Goal: Information Seeking & Learning: Check status

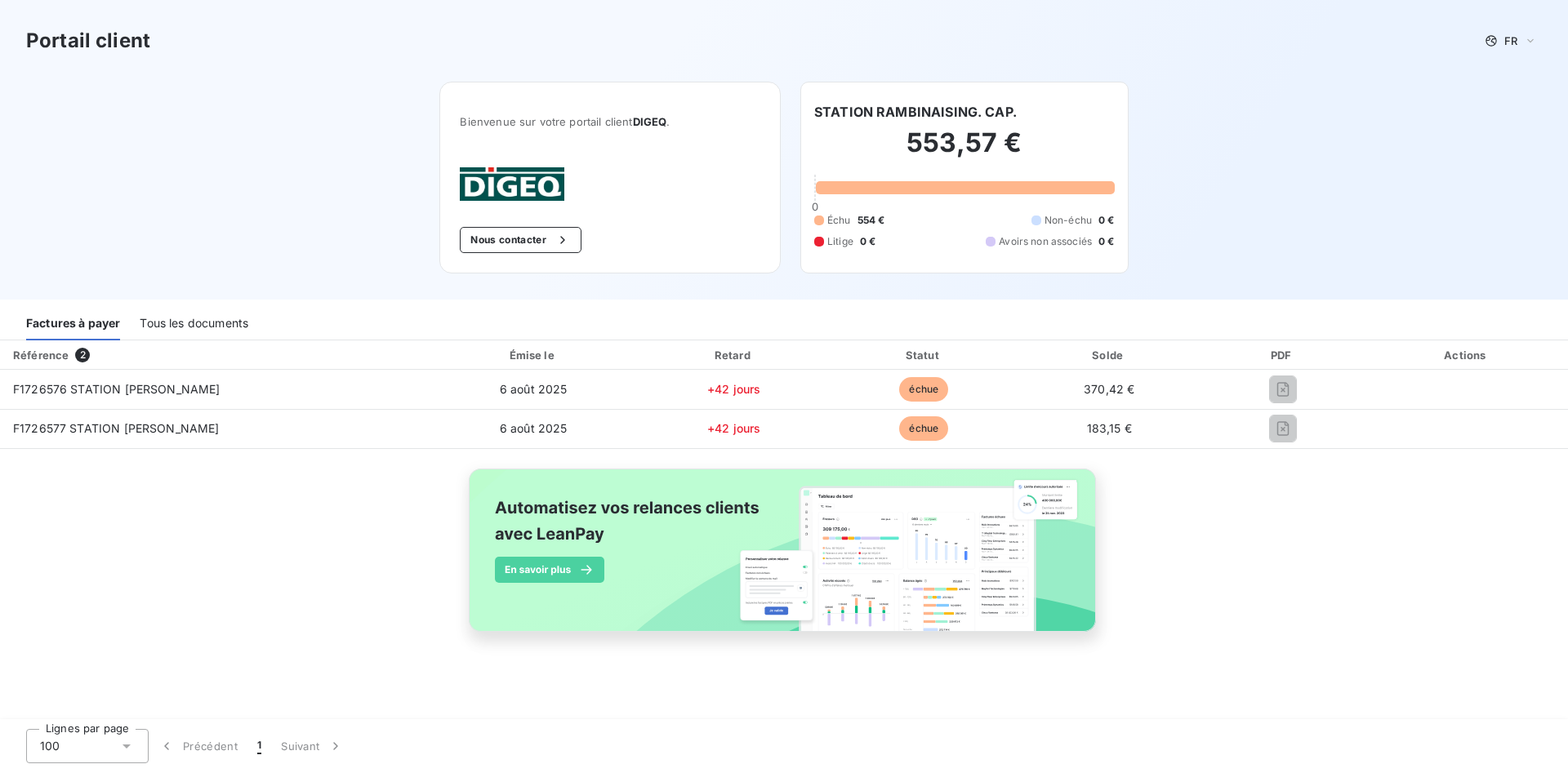
click at [200, 322] on div "Tous les documents" at bounding box center [193, 323] width 108 height 34
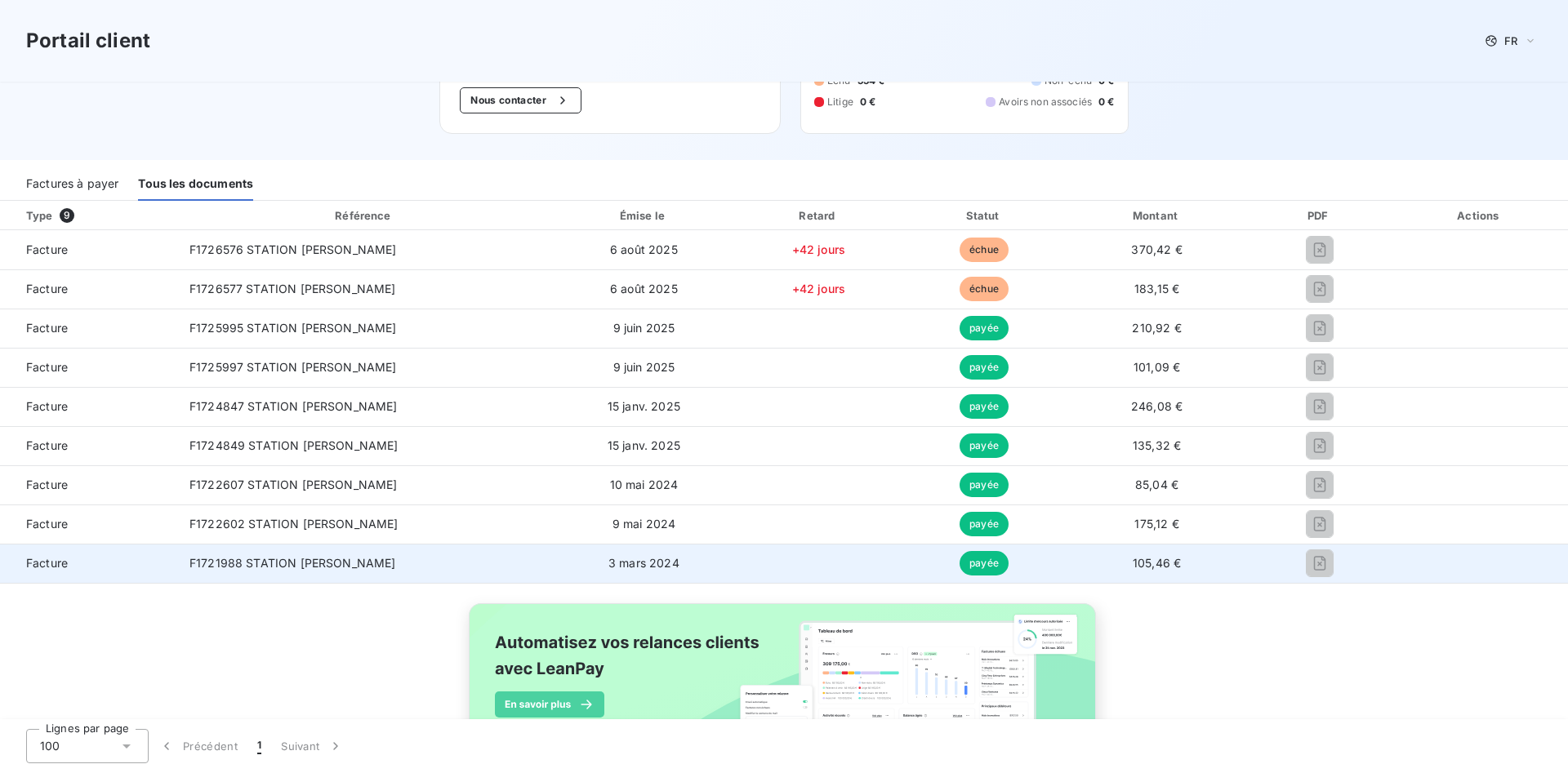
scroll to position [57, 0]
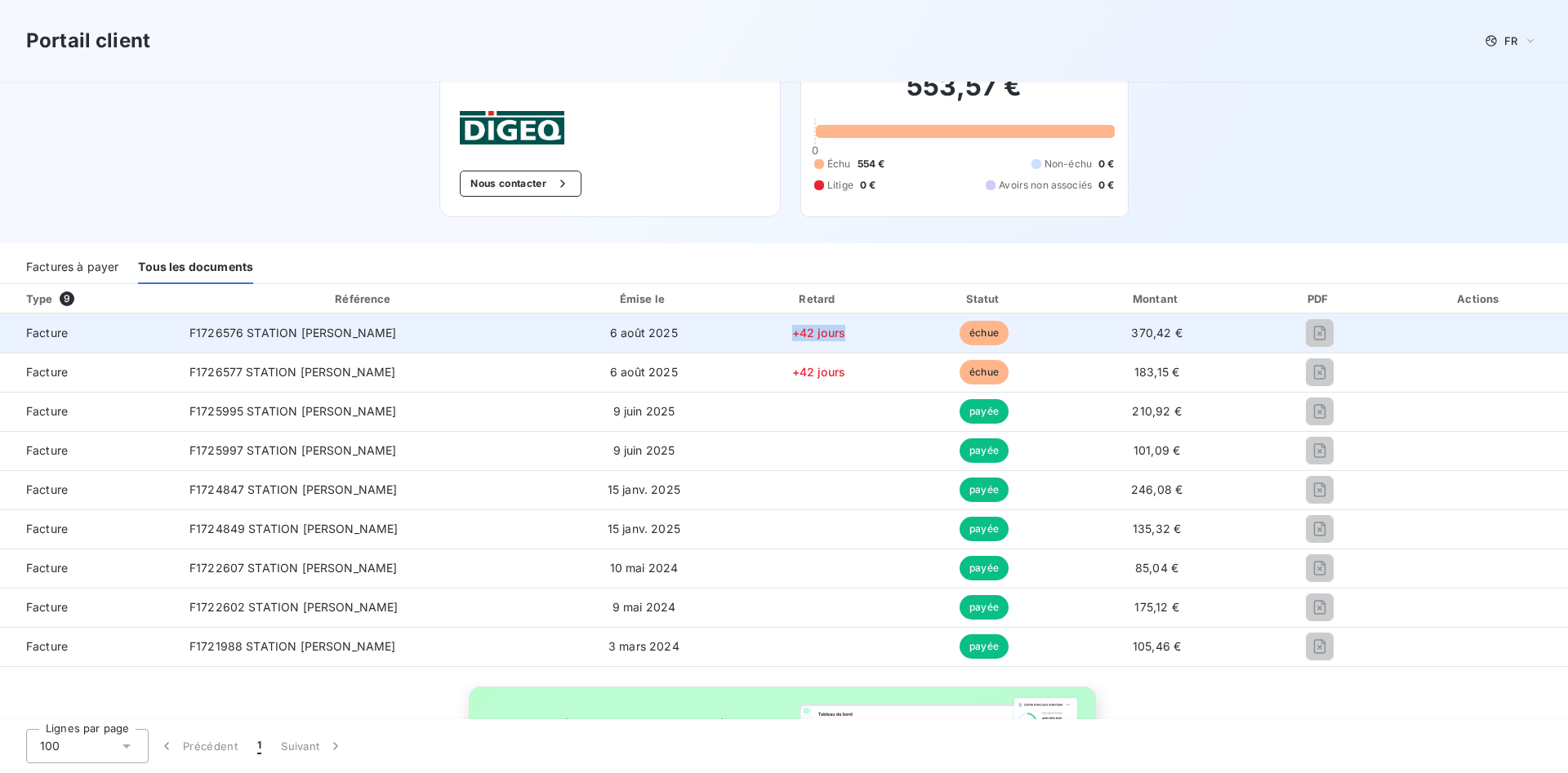
drag, startPoint x: 809, startPoint y: 339, endPoint x: 751, endPoint y: 339, distance: 58.0
click at [751, 339] on td "+42 jours" at bounding box center [819, 333] width 168 height 39
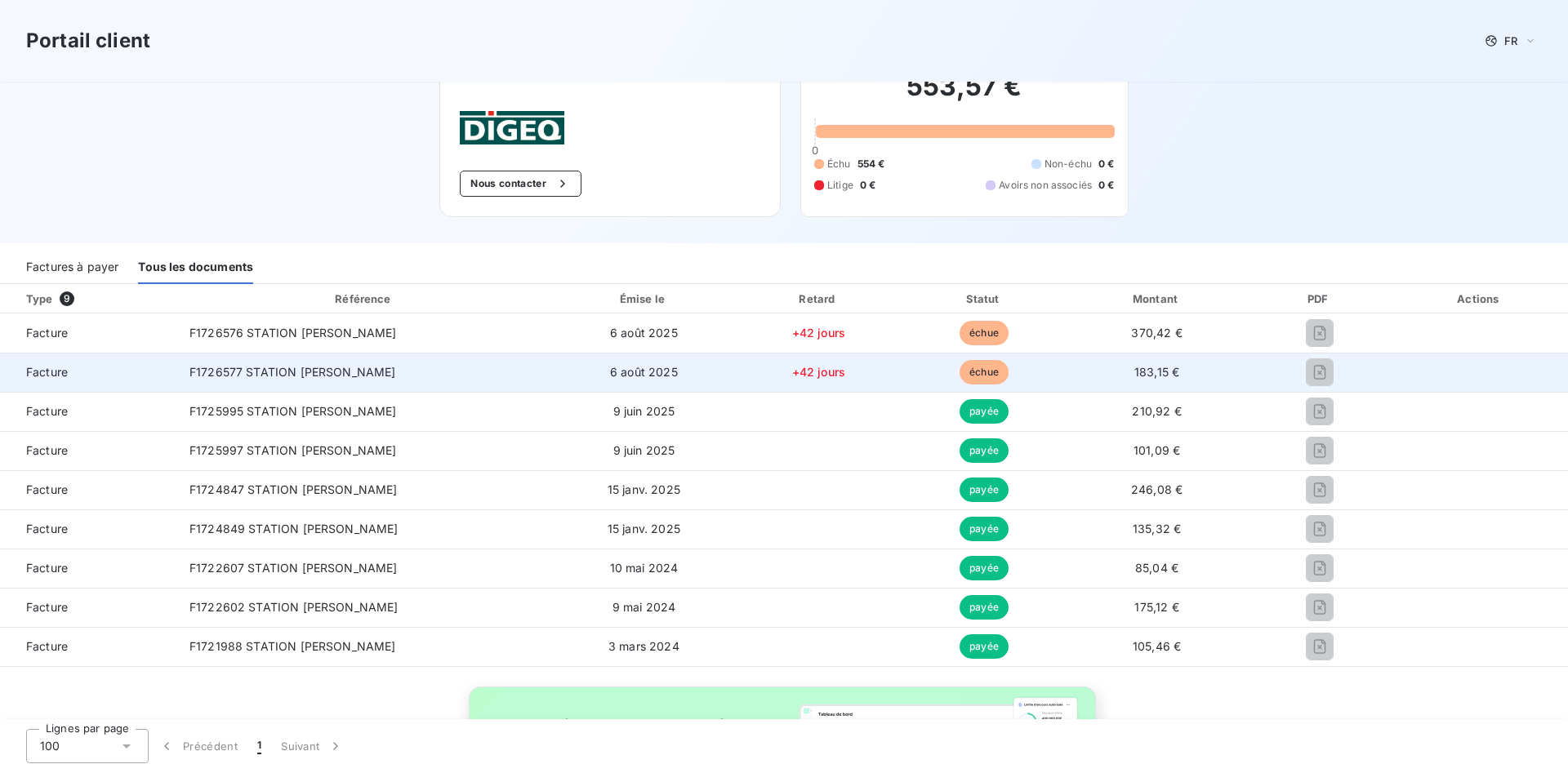
click at [805, 366] on td "+42 jours" at bounding box center [819, 372] width 168 height 39
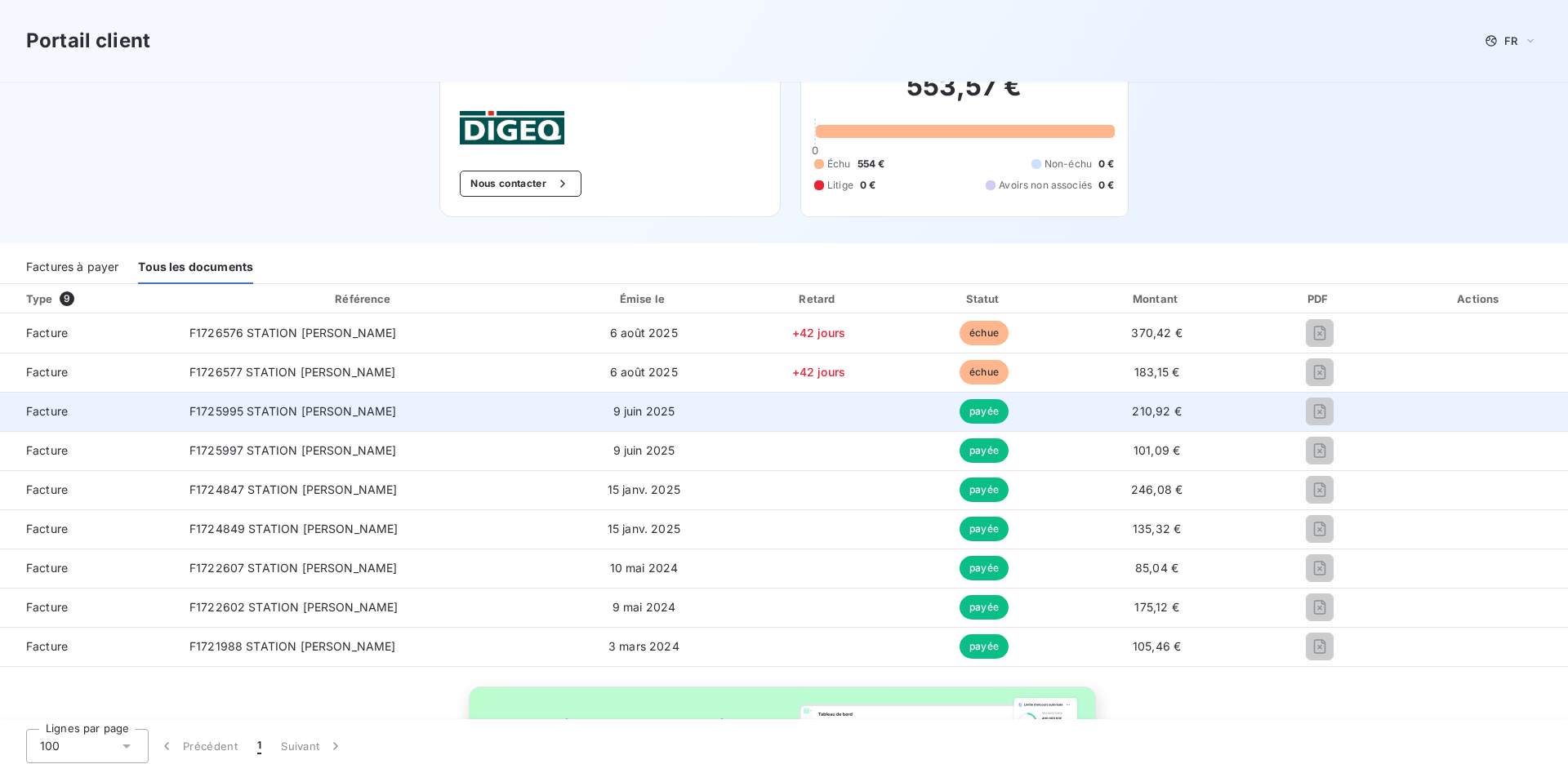
click at [1303, 431] on td at bounding box center [1318, 411] width 143 height 39
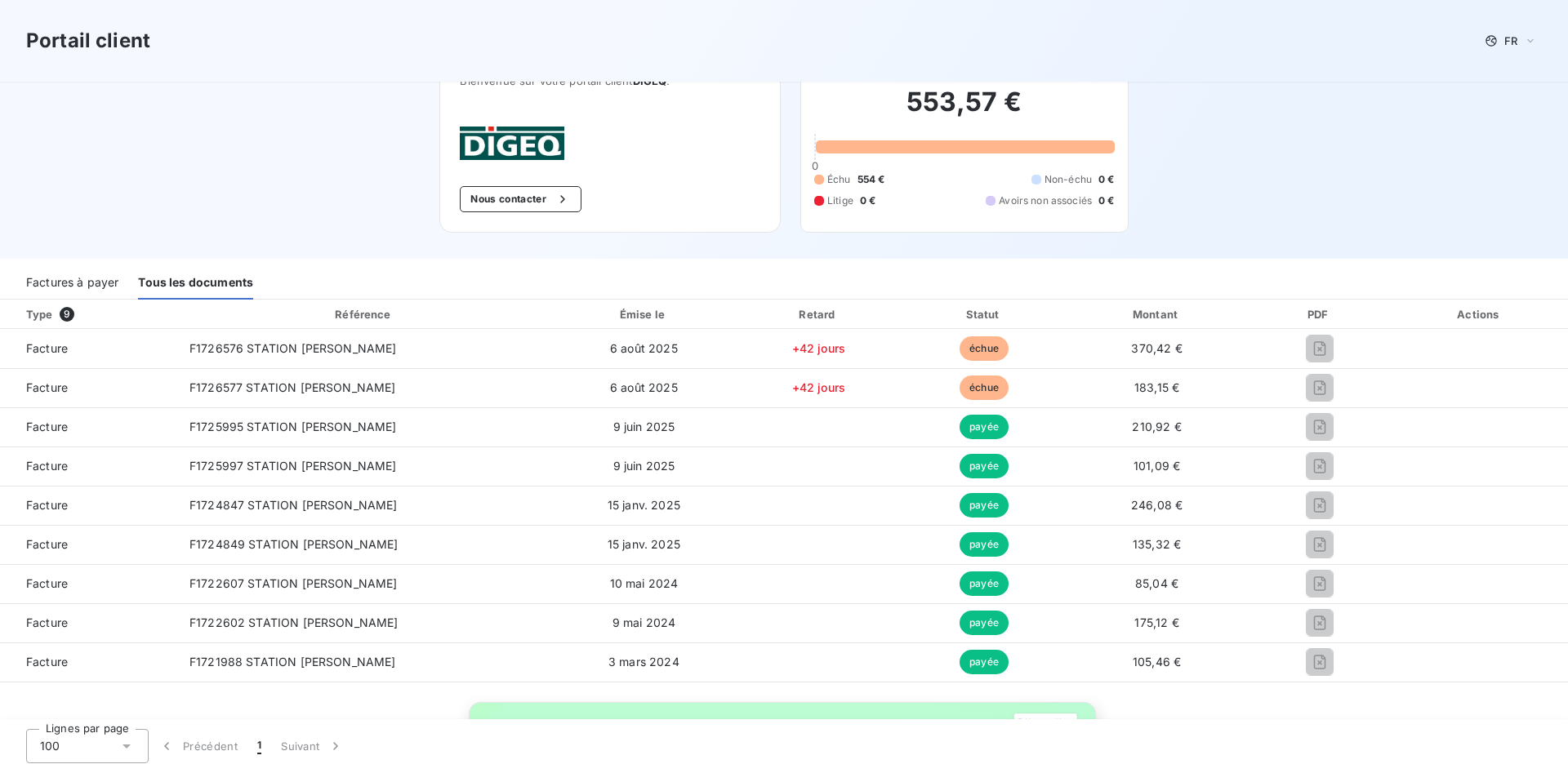
scroll to position [0, 0]
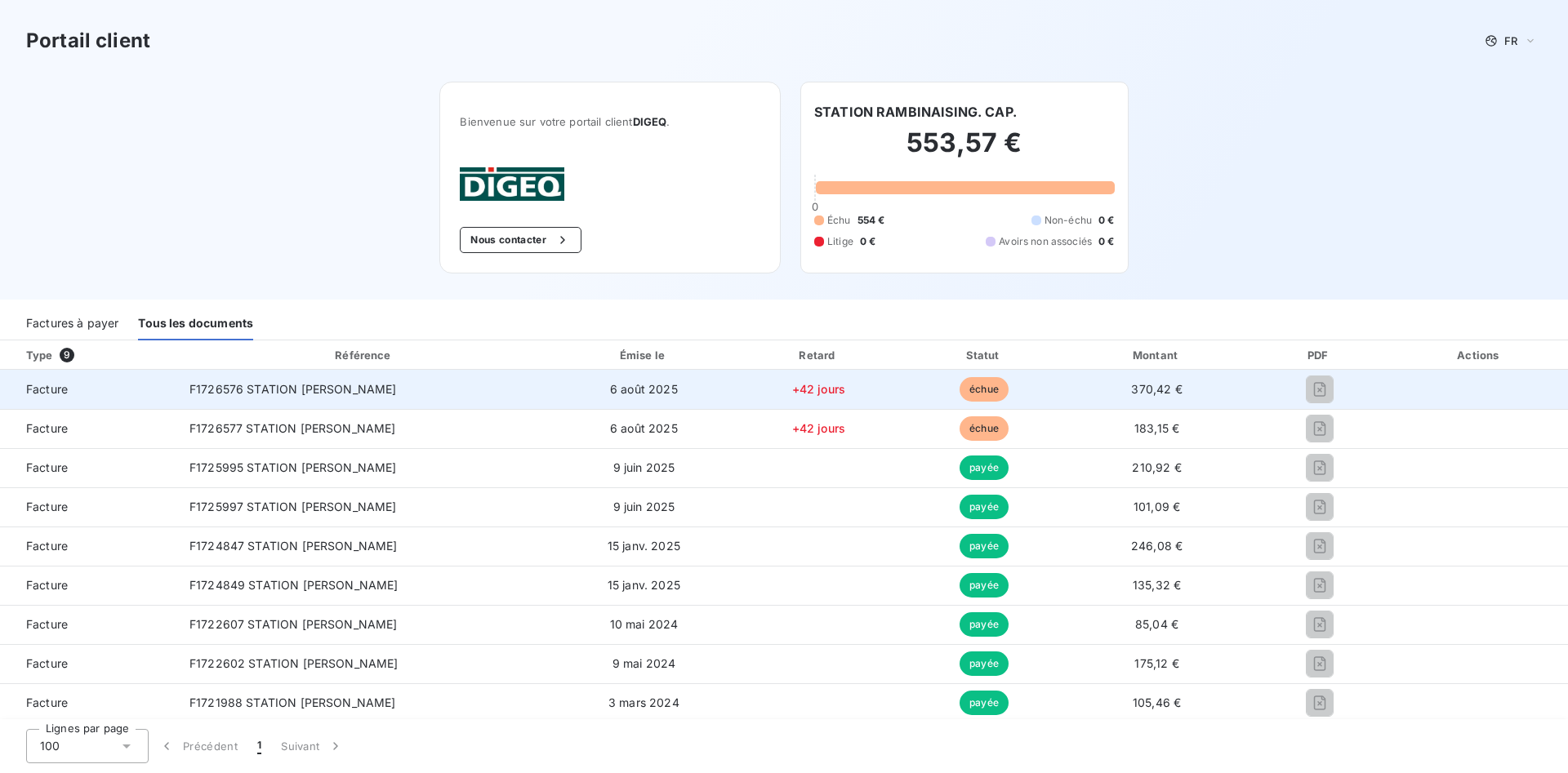
click at [57, 393] on span "Facture" at bounding box center [88, 389] width 150 height 17
click at [244, 393] on span "F1726576 STATION [PERSON_NAME]" at bounding box center [293, 389] width 208 height 14
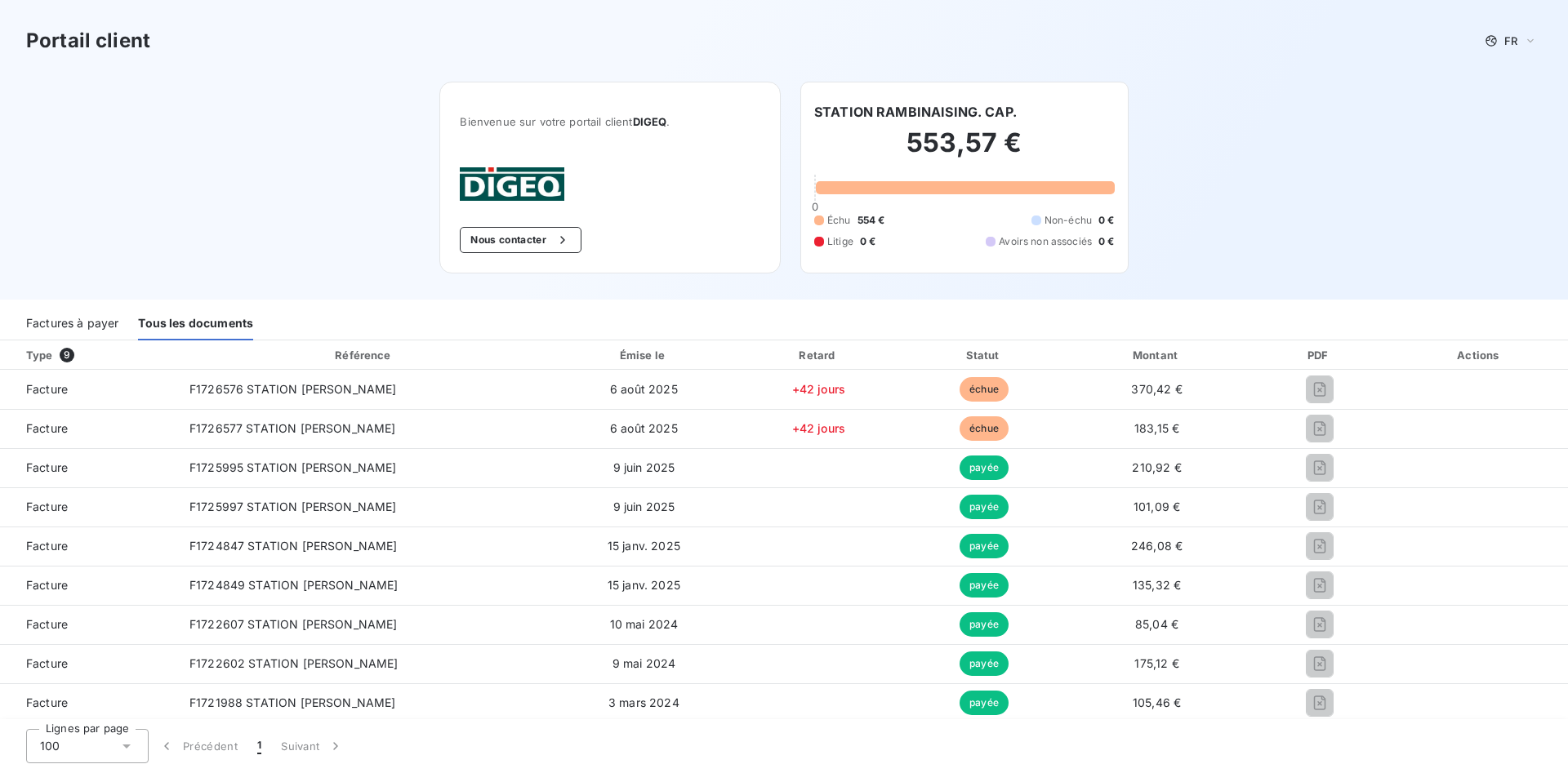
click at [98, 329] on div "Factures à payer" at bounding box center [72, 323] width 93 height 34
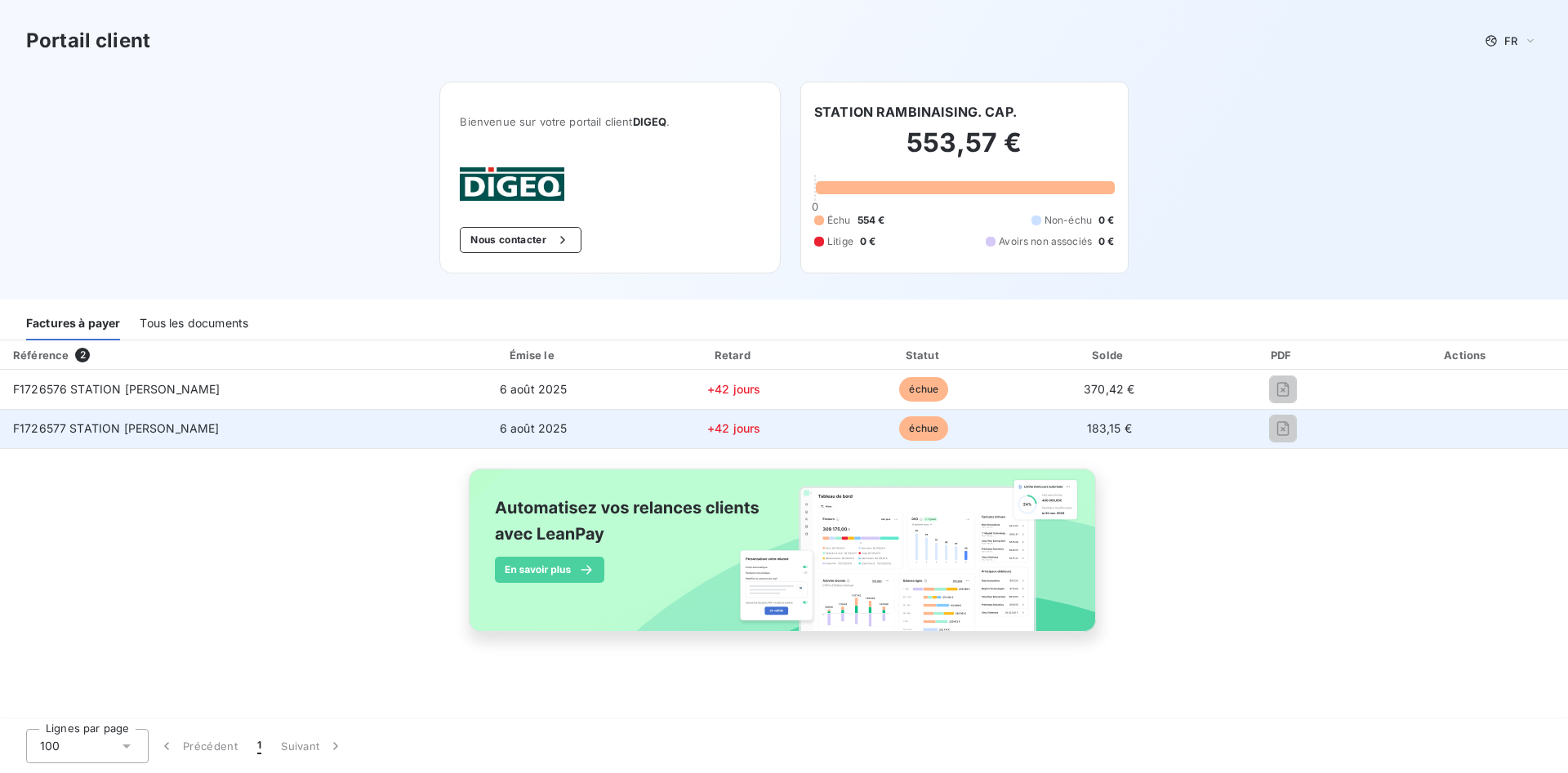
click at [901, 427] on span "échue" at bounding box center [923, 428] width 49 height 24
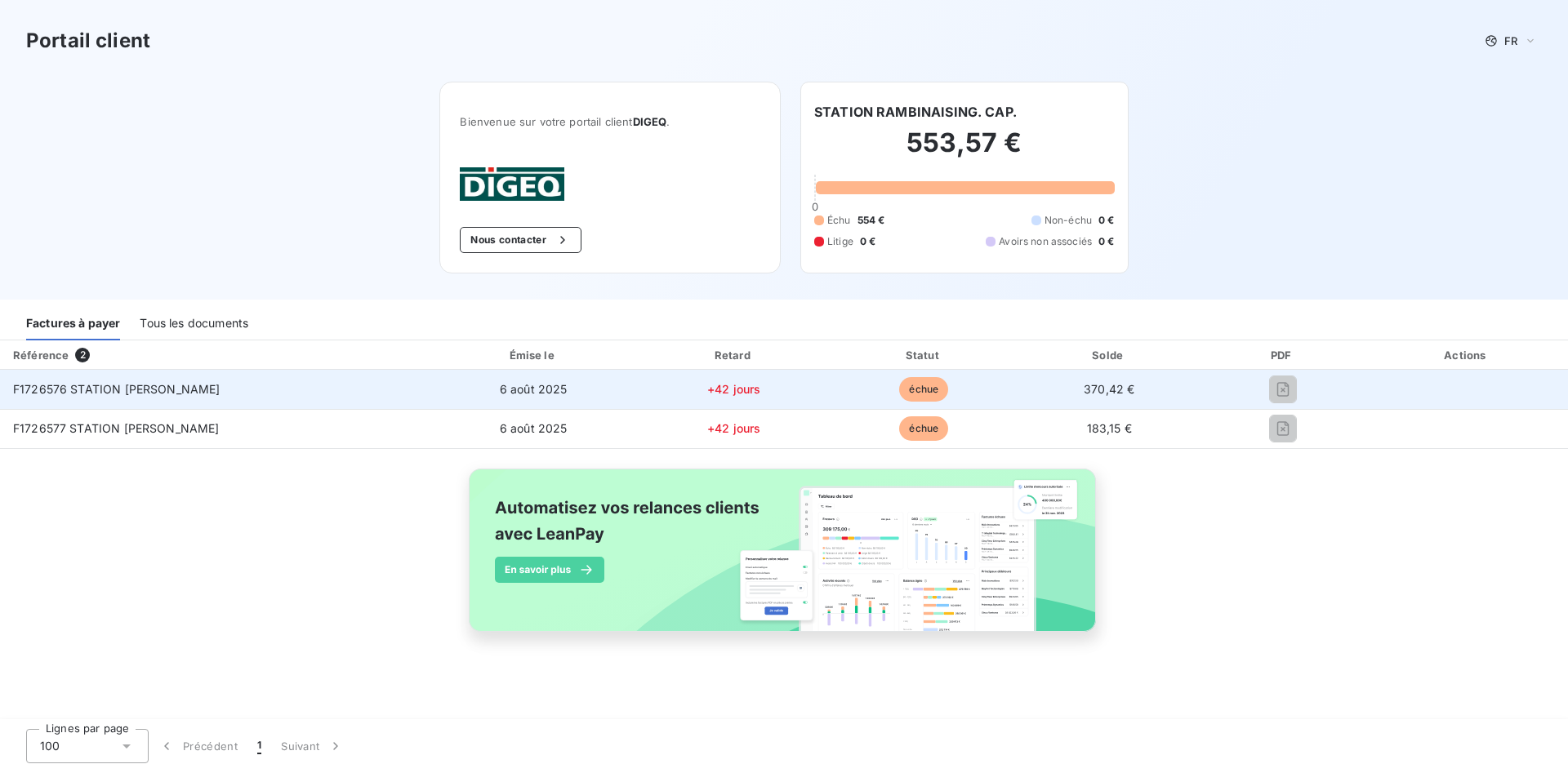
click at [899, 381] on span "échue" at bounding box center [923, 389] width 49 height 24
drag, startPoint x: 573, startPoint y: 401, endPoint x: 331, endPoint y: 401, distance: 242.0
click at [568, 401] on td "6 août 2025" at bounding box center [533, 389] width 209 height 39
click at [313, 401] on td "F1726576 STATION [PERSON_NAME]" at bounding box center [215, 389] width 429 height 39
click at [130, 394] on span "F1726576 STATION [PERSON_NAME]" at bounding box center [116, 389] width 208 height 14
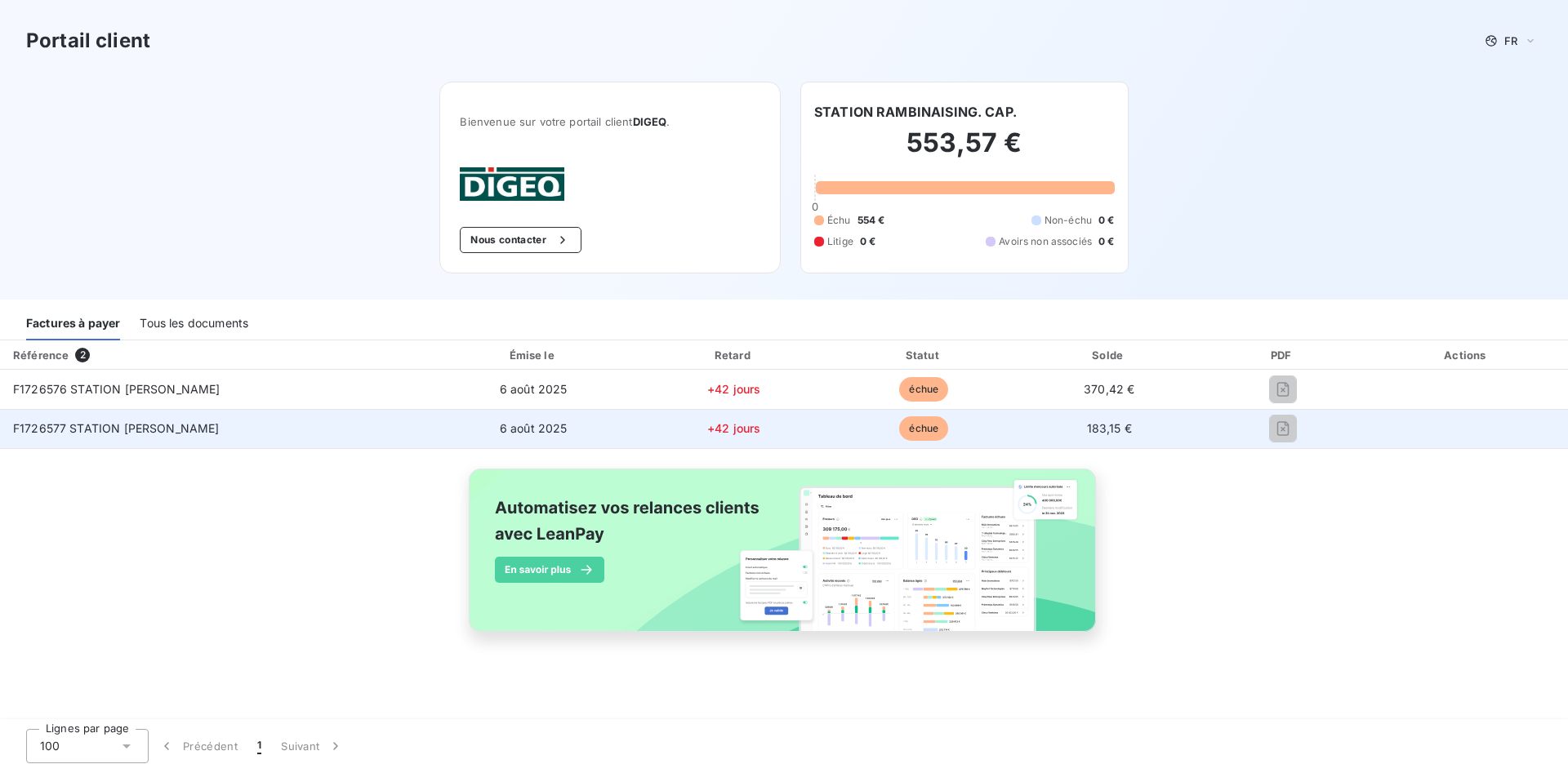
click at [165, 420] on td "F1726577 STATION [PERSON_NAME]" at bounding box center [215, 429] width 429 height 39
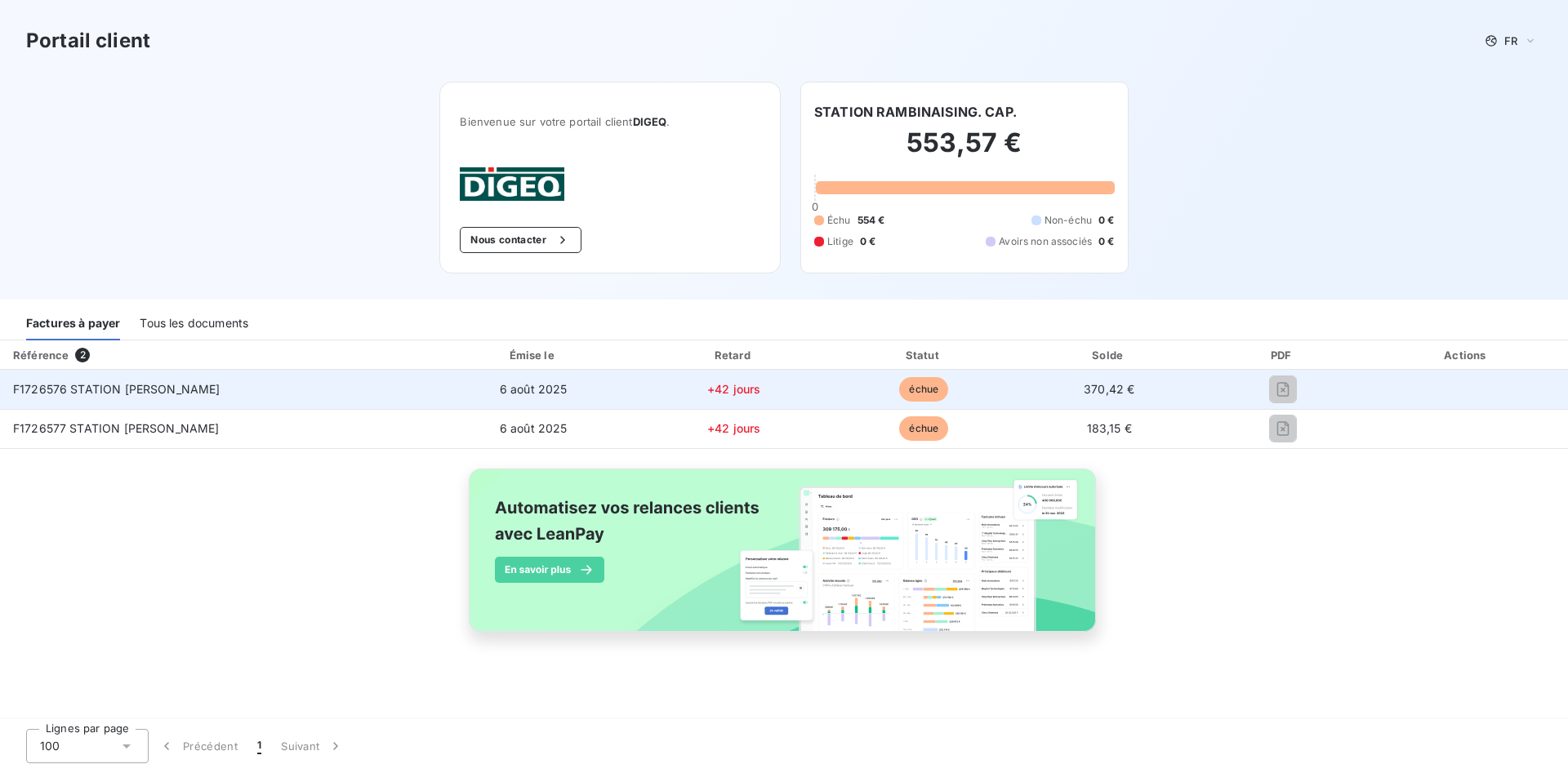
click at [168, 387] on span "F1726576 STATION [PERSON_NAME]" at bounding box center [116, 389] width 208 height 14
click at [1017, 379] on td "370,42 €" at bounding box center [1109, 389] width 183 height 39
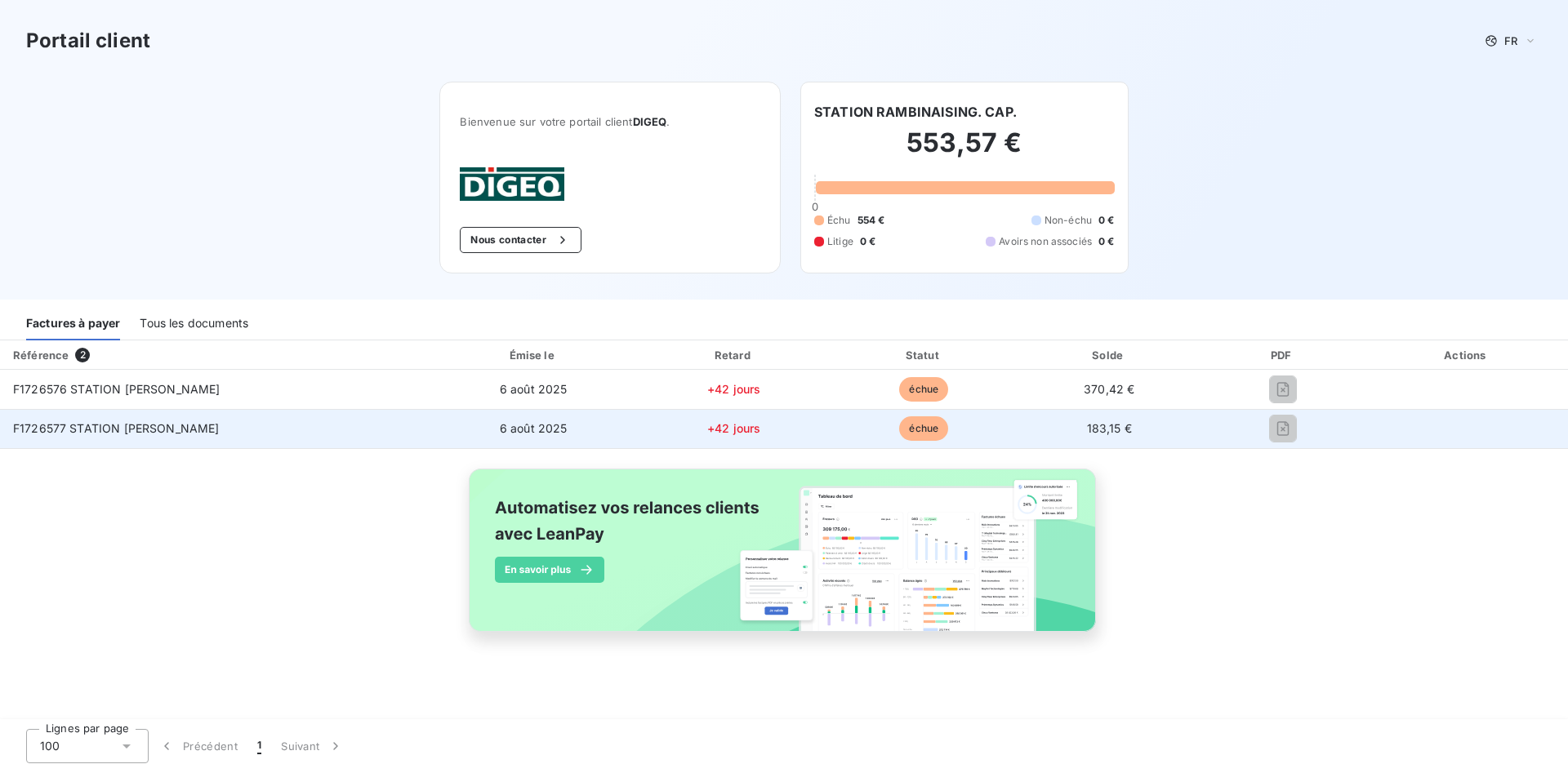
drag, startPoint x: 877, startPoint y: 485, endPoint x: 876, endPoint y: 437, distance: 48.0
click at [877, 478] on img at bounding box center [784, 560] width 660 height 201
